Goal: Communication & Community: Answer question/provide support

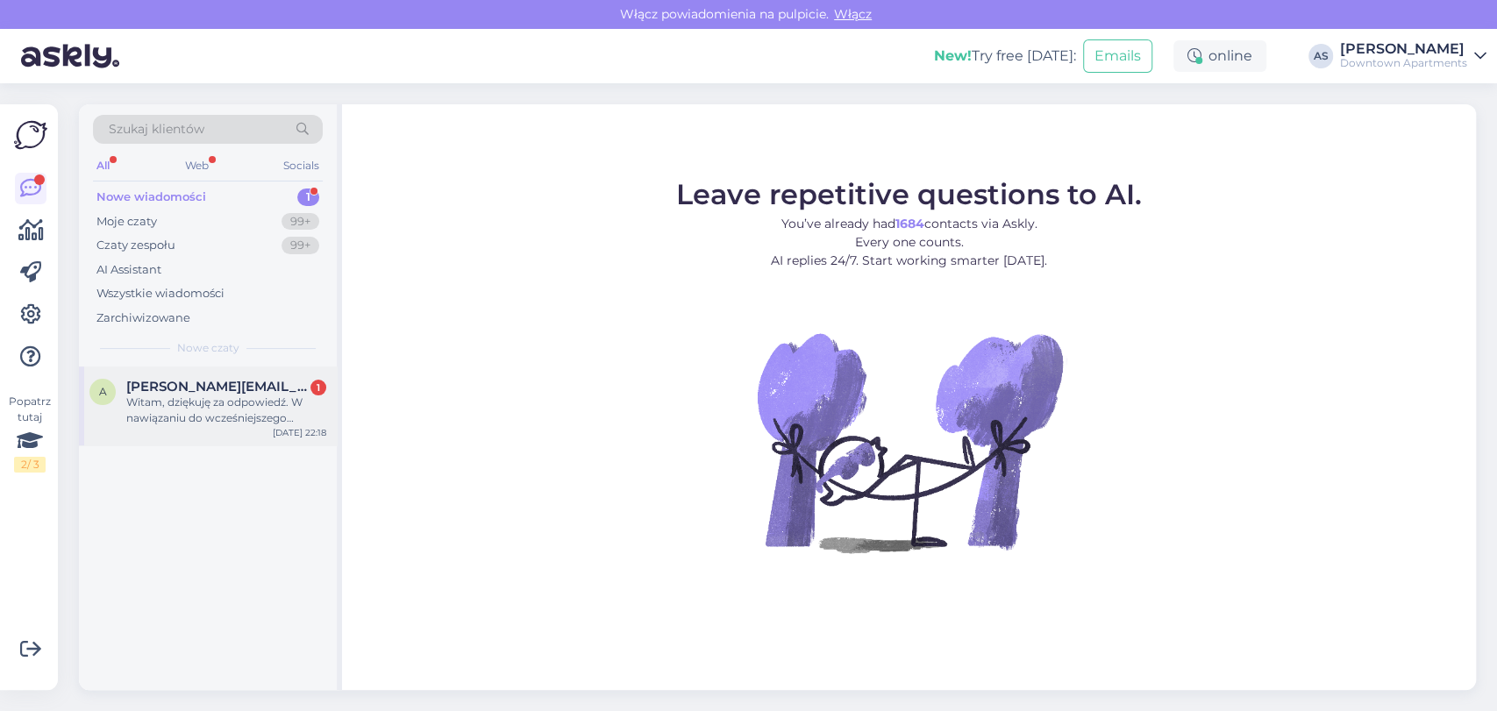
click at [189, 388] on span "[PERSON_NAME][EMAIL_ADDRESS][DOMAIN_NAME]" at bounding box center [217, 387] width 182 height 16
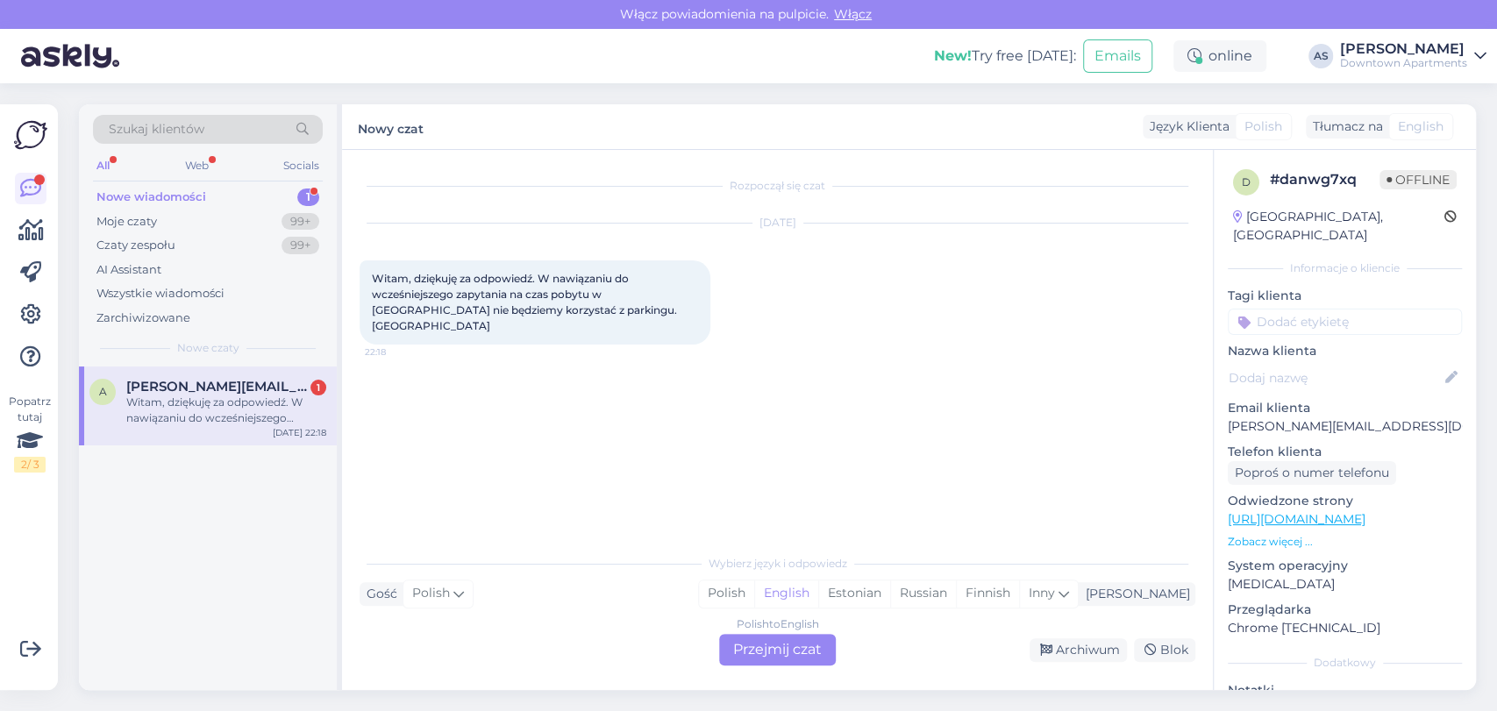
click at [793, 642] on div "Polish to English Przejmij czat" at bounding box center [777, 650] width 117 height 32
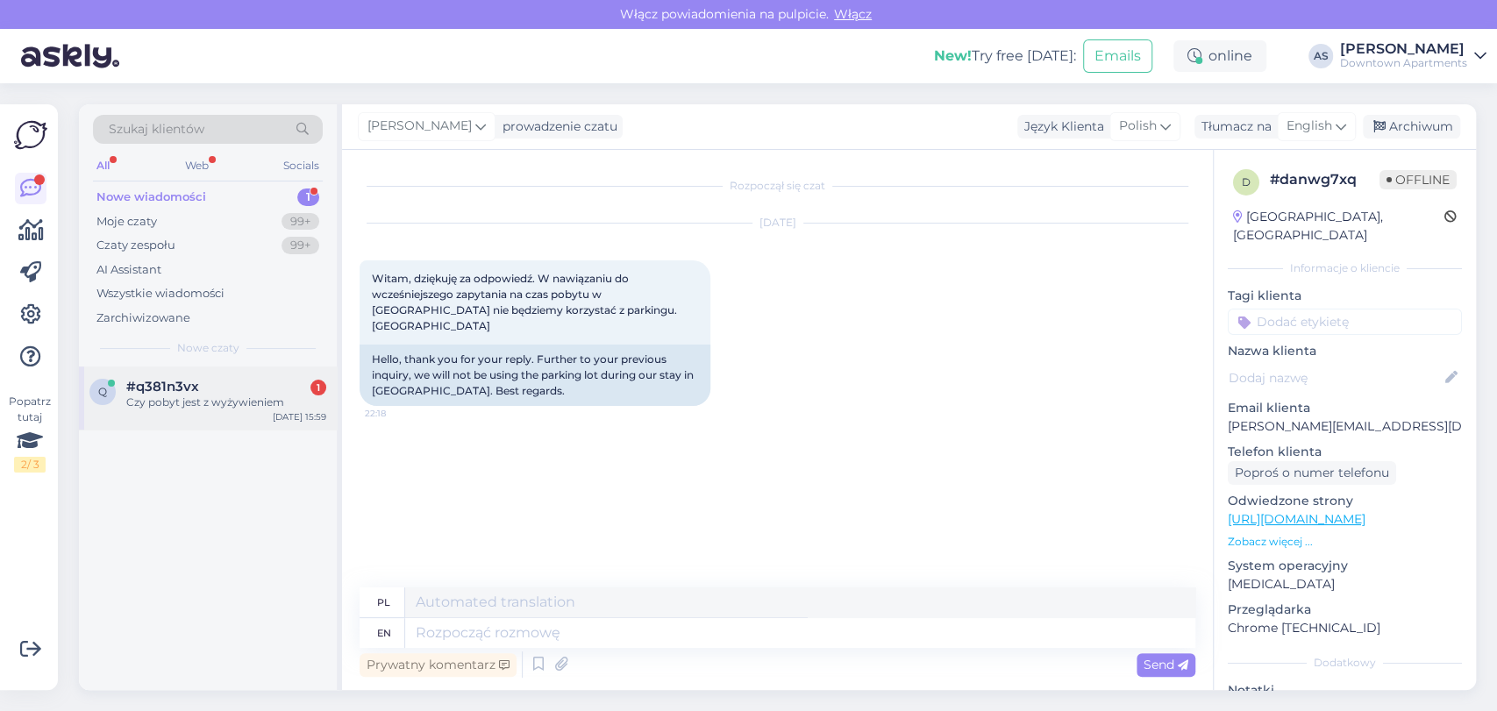
click at [182, 407] on div "Czy pobyt jest z wyżywieniem" at bounding box center [226, 403] width 200 height 16
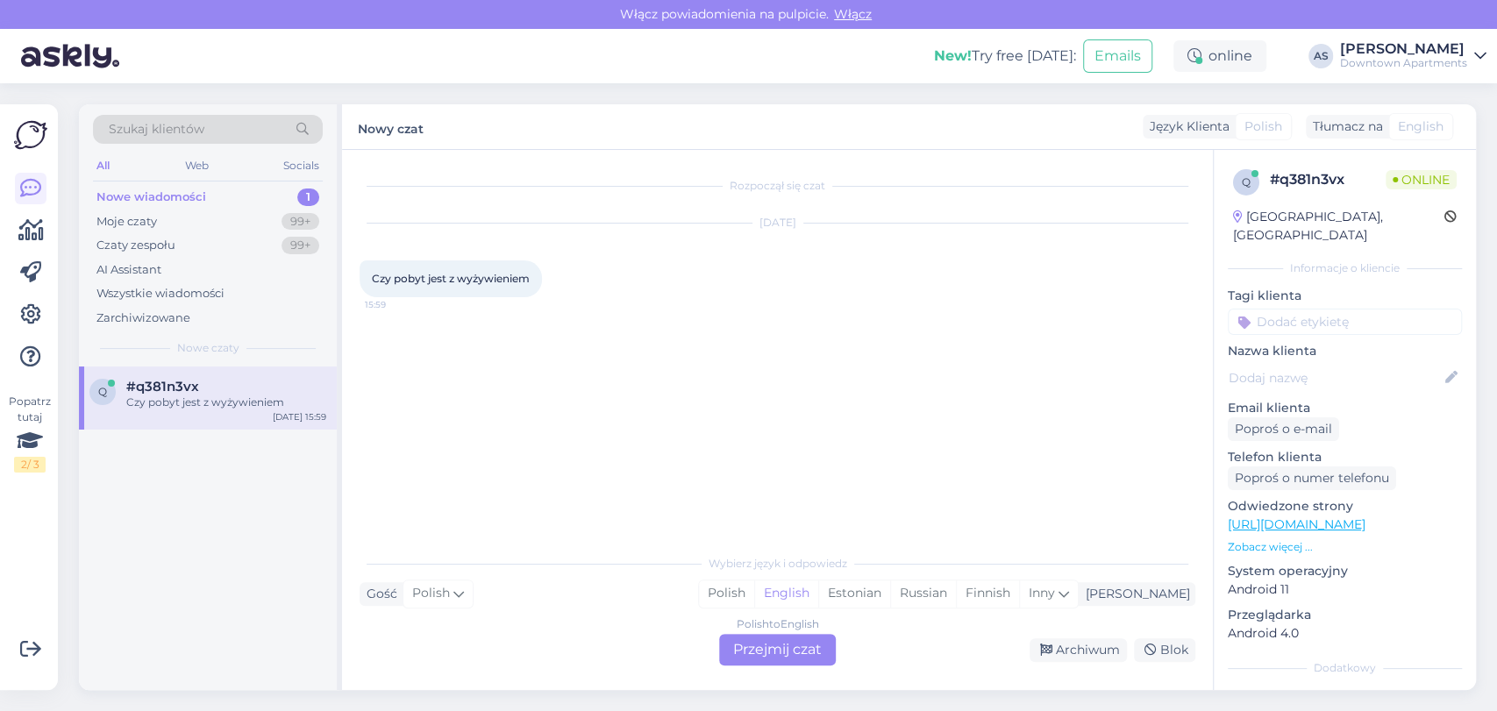
click at [796, 653] on div "Polish to English Przejmij czat" at bounding box center [777, 650] width 117 height 32
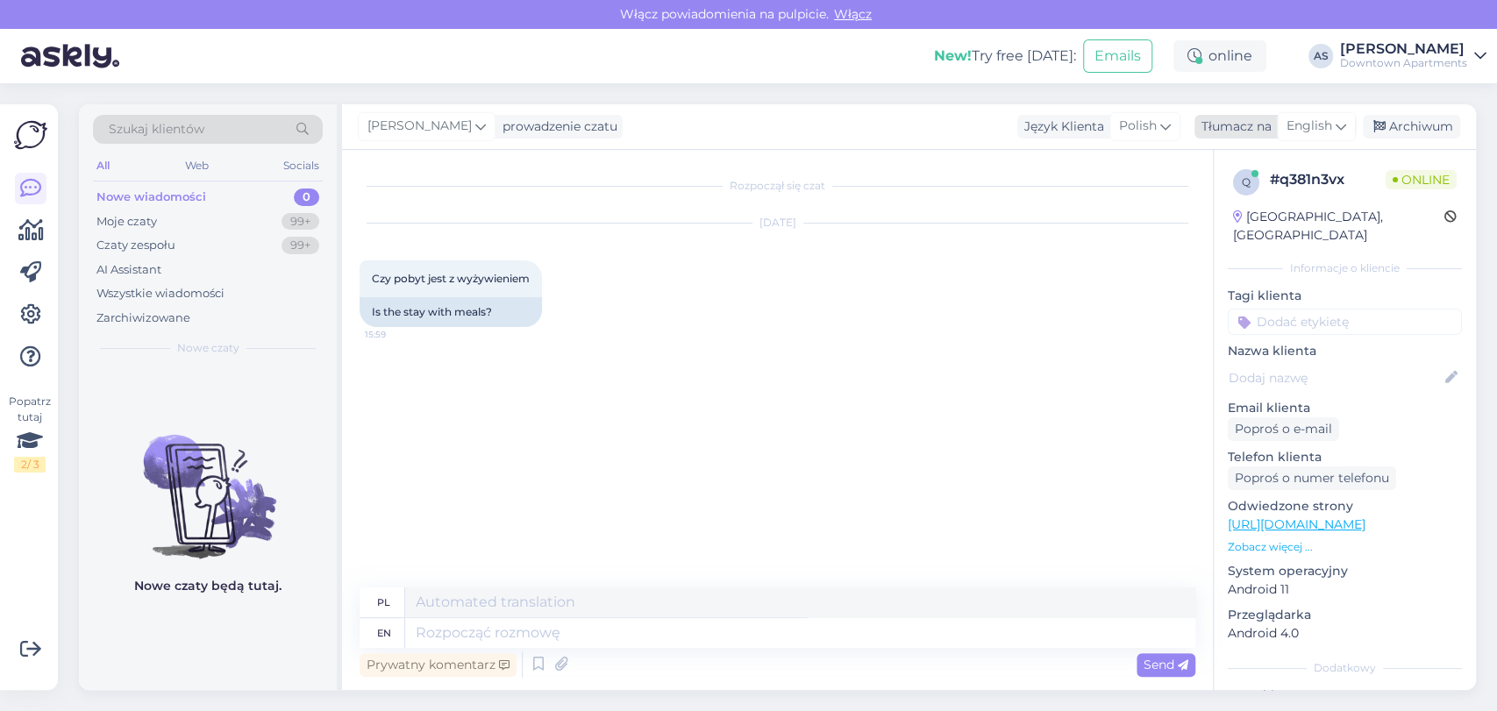
click at [1344, 131] on icon at bounding box center [1341, 126] width 11 height 19
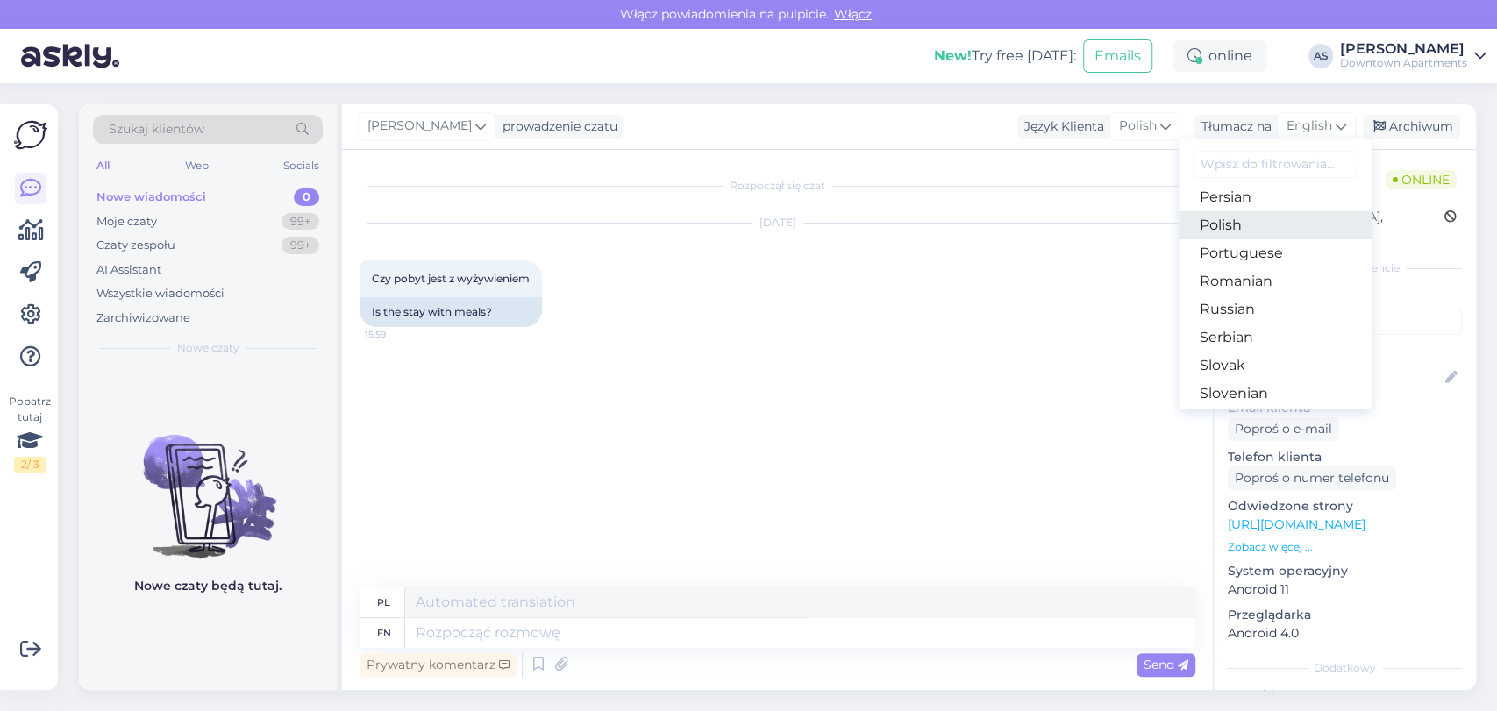
scroll to position [526, 0]
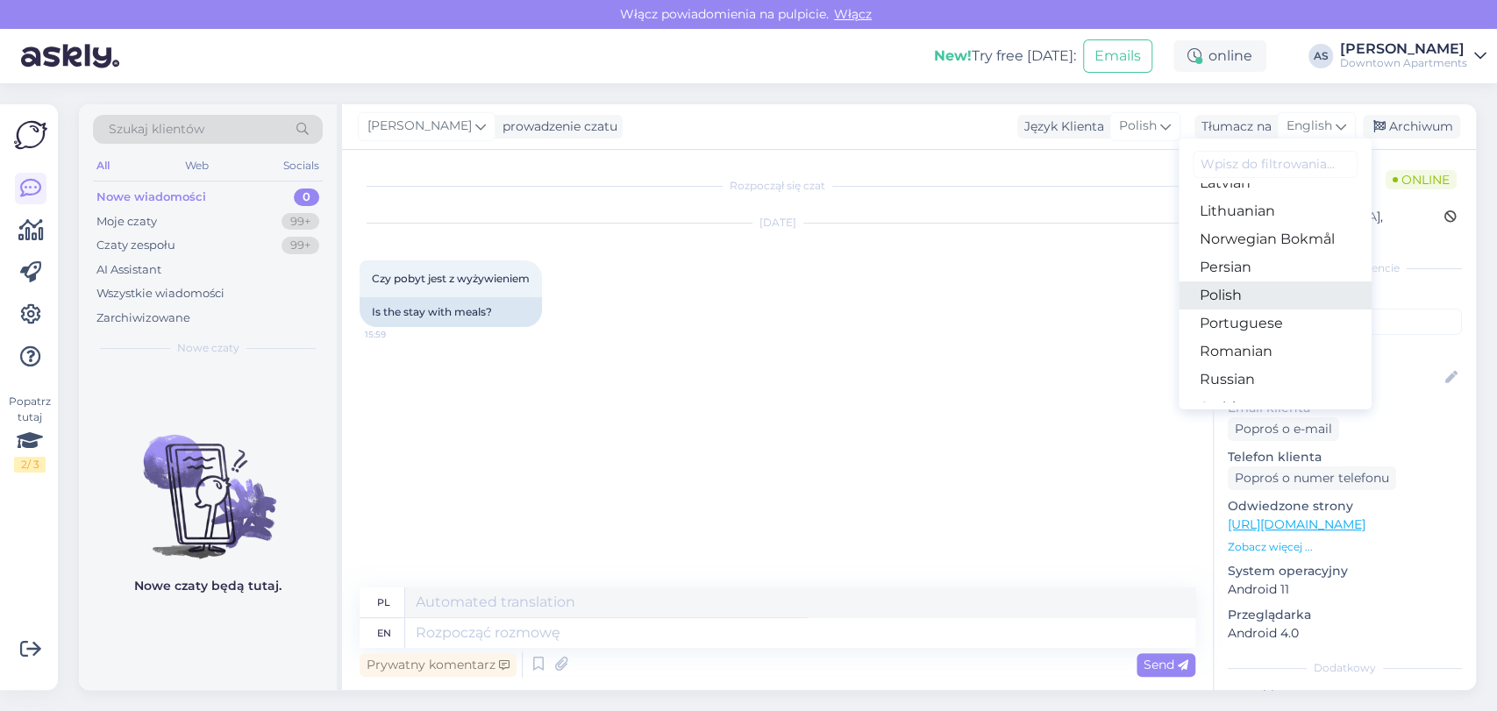
click at [1263, 289] on link "Polish" at bounding box center [1275, 296] width 193 height 28
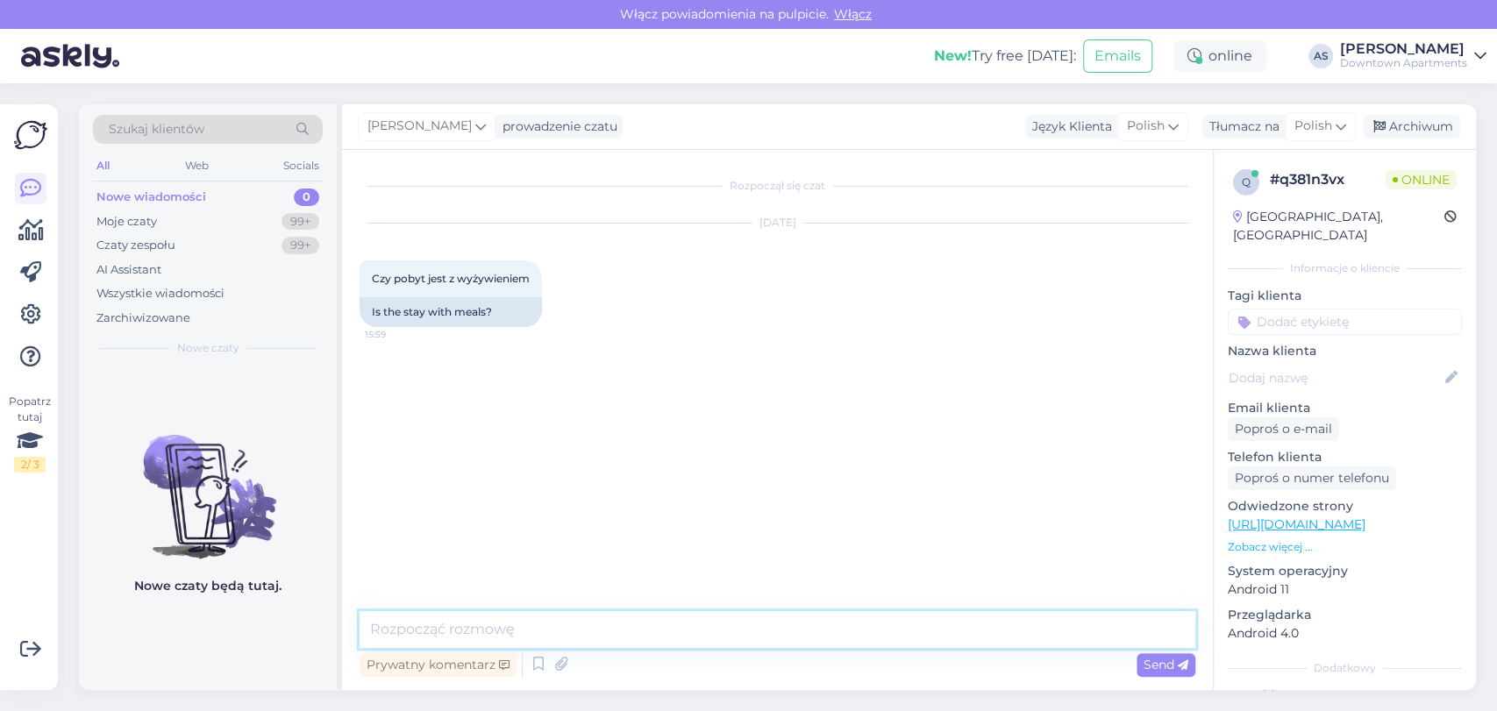
click at [713, 629] on textarea at bounding box center [778, 629] width 836 height 37
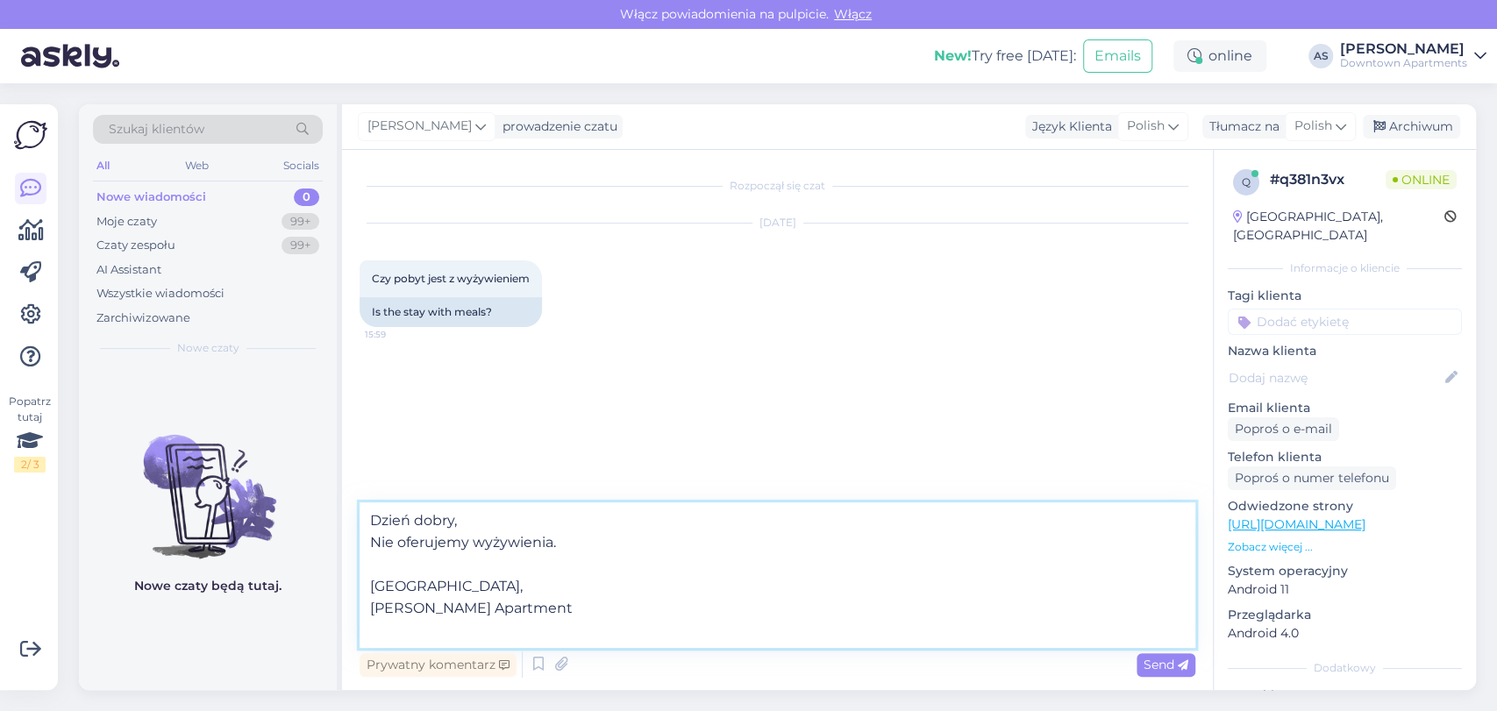
type textarea "Dzień dobry, Nie oferujemy wyżywienia. Pozdrawiam, [PERSON_NAME] Apartments"
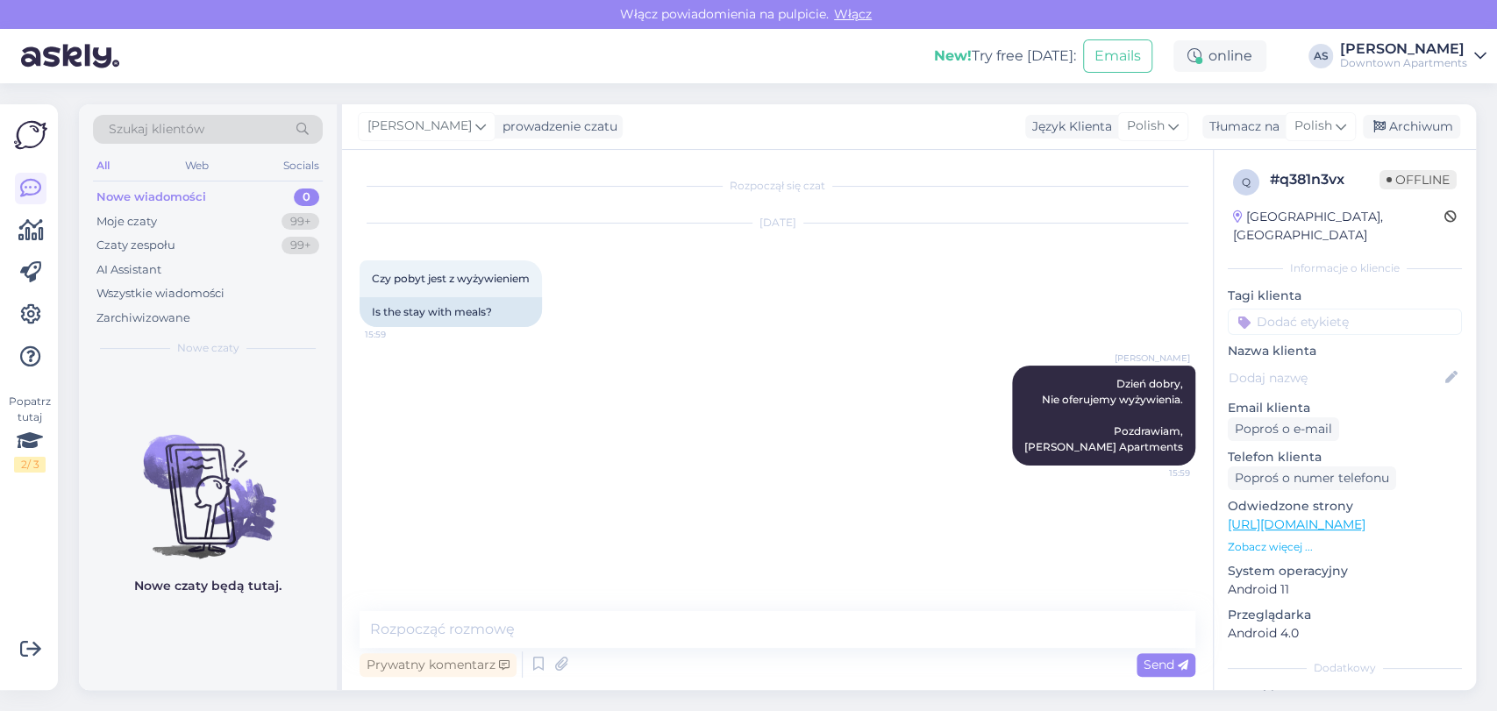
click at [1470, 66] on link "[PERSON_NAME] Downtown Apartments" at bounding box center [1413, 56] width 146 height 28
click at [1375, 177] on div "Wyloguj" at bounding box center [1350, 179] width 274 height 32
